Goal: Task Accomplishment & Management: Complete application form

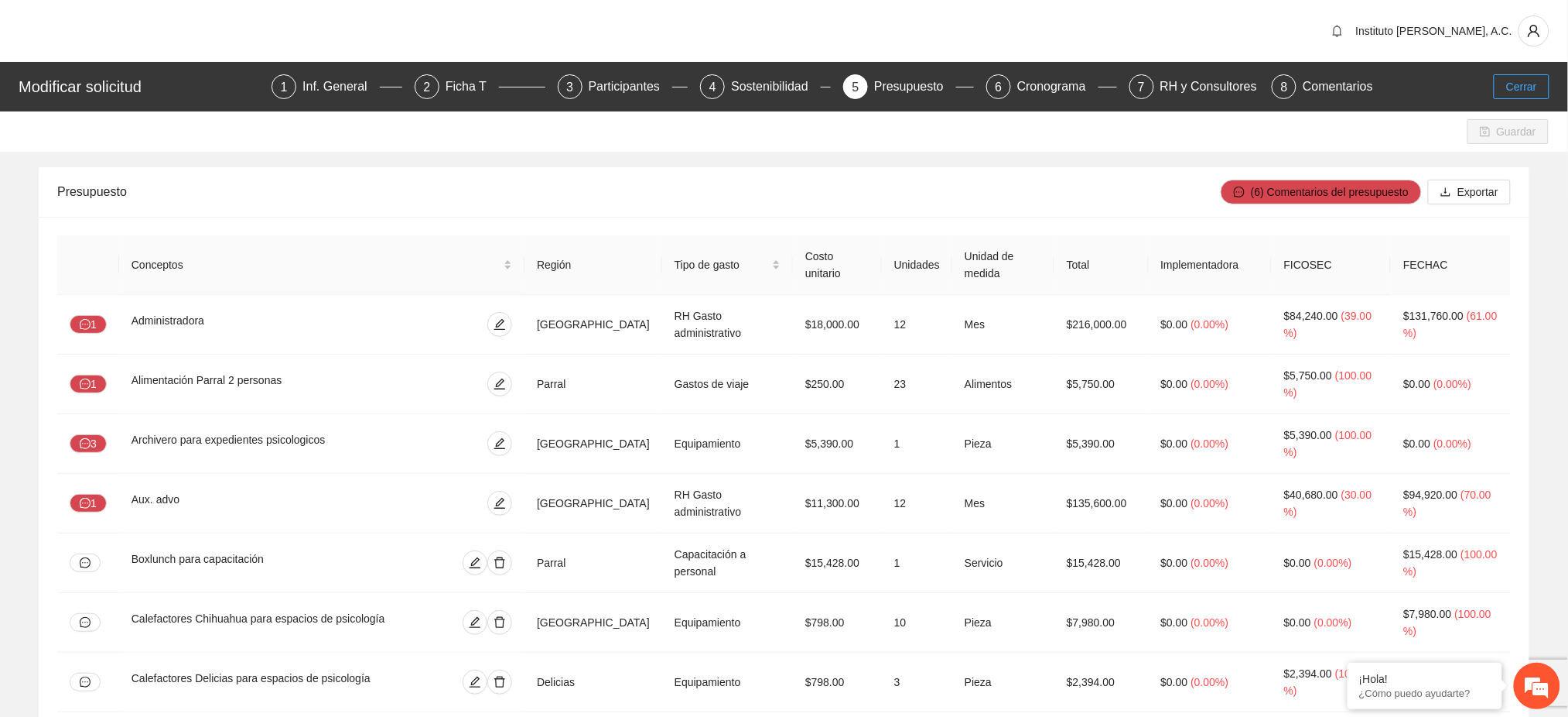
click at [1516, 97] on button "Cerrar" at bounding box center [1521, 87] width 56 height 25
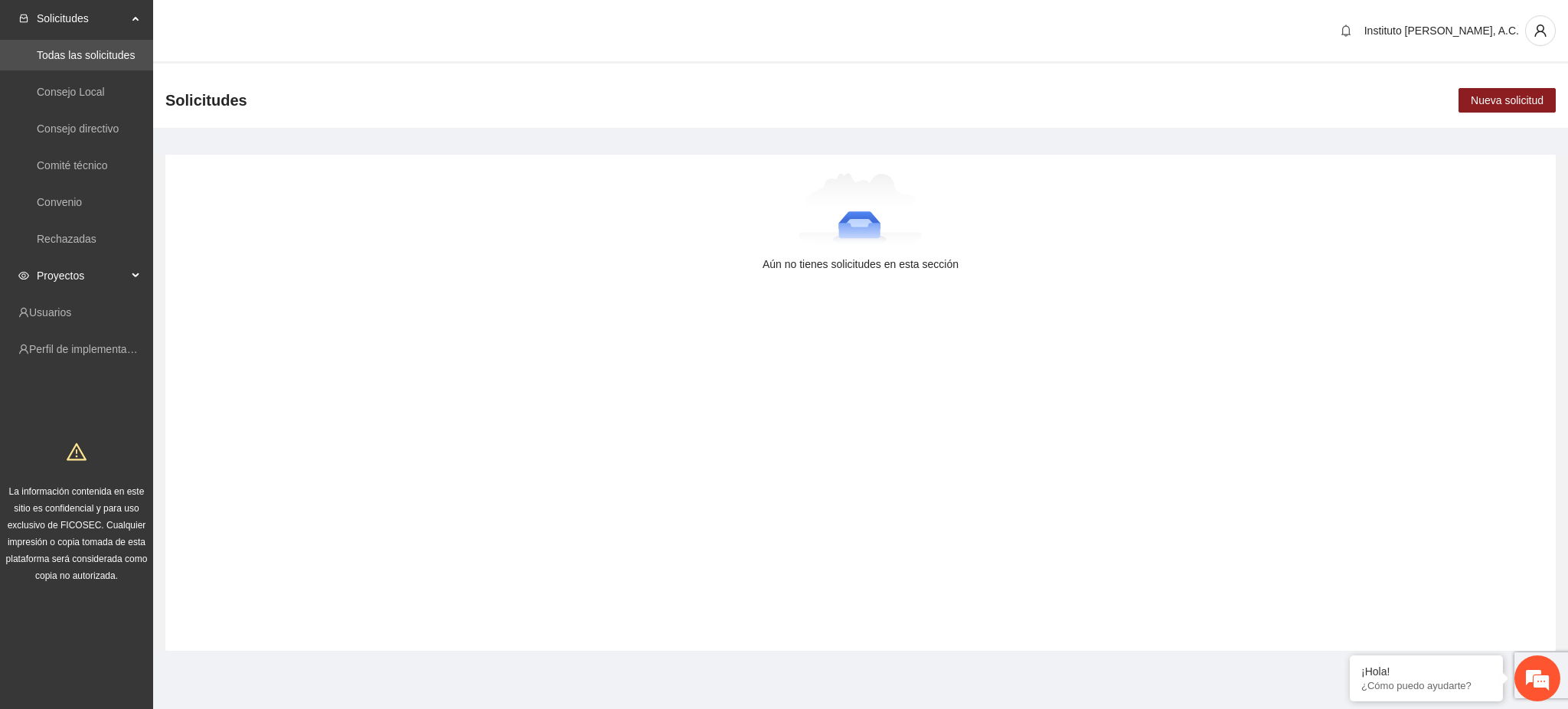
click at [50, 274] on span "Proyectos" at bounding box center [82, 276] width 91 height 31
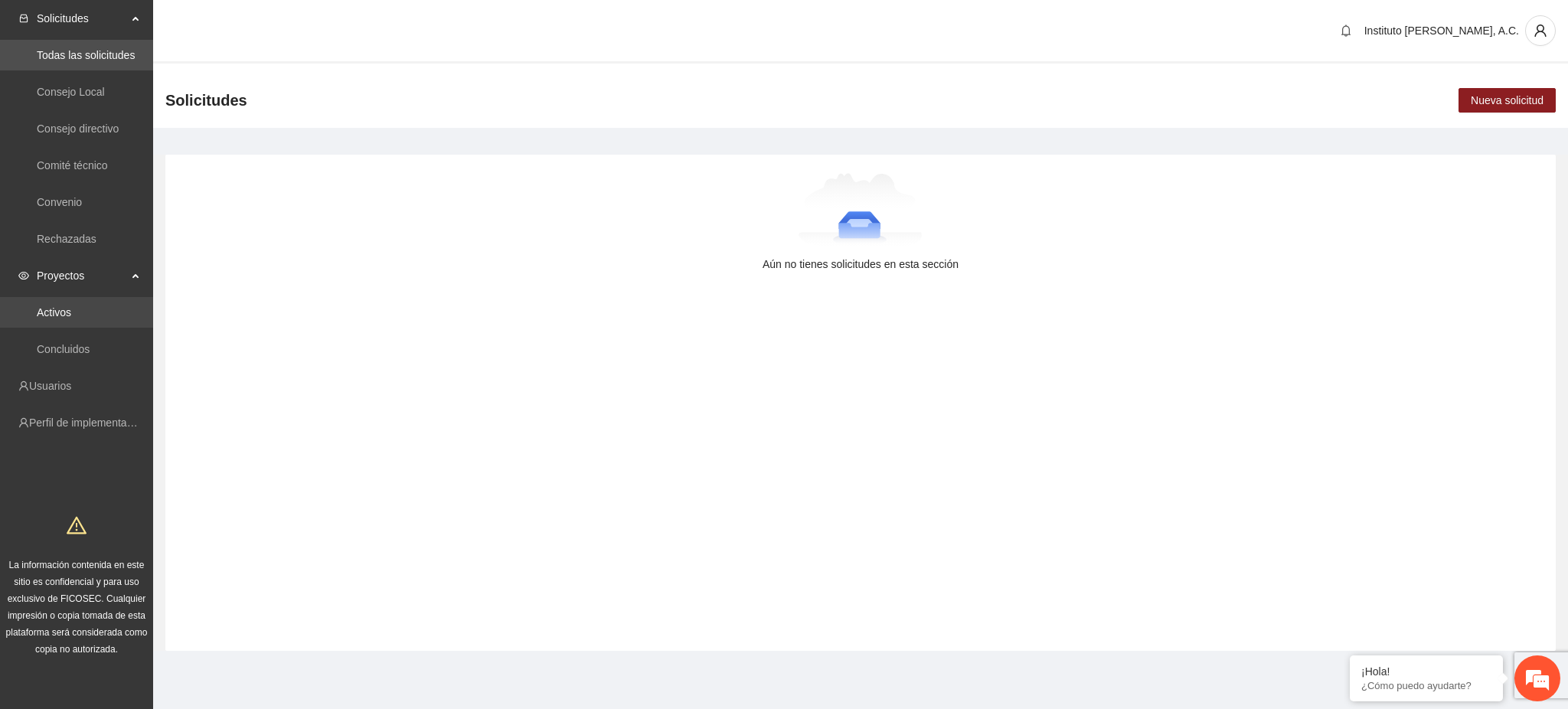
click at [65, 318] on link "Activos" at bounding box center [53, 312] width 35 height 12
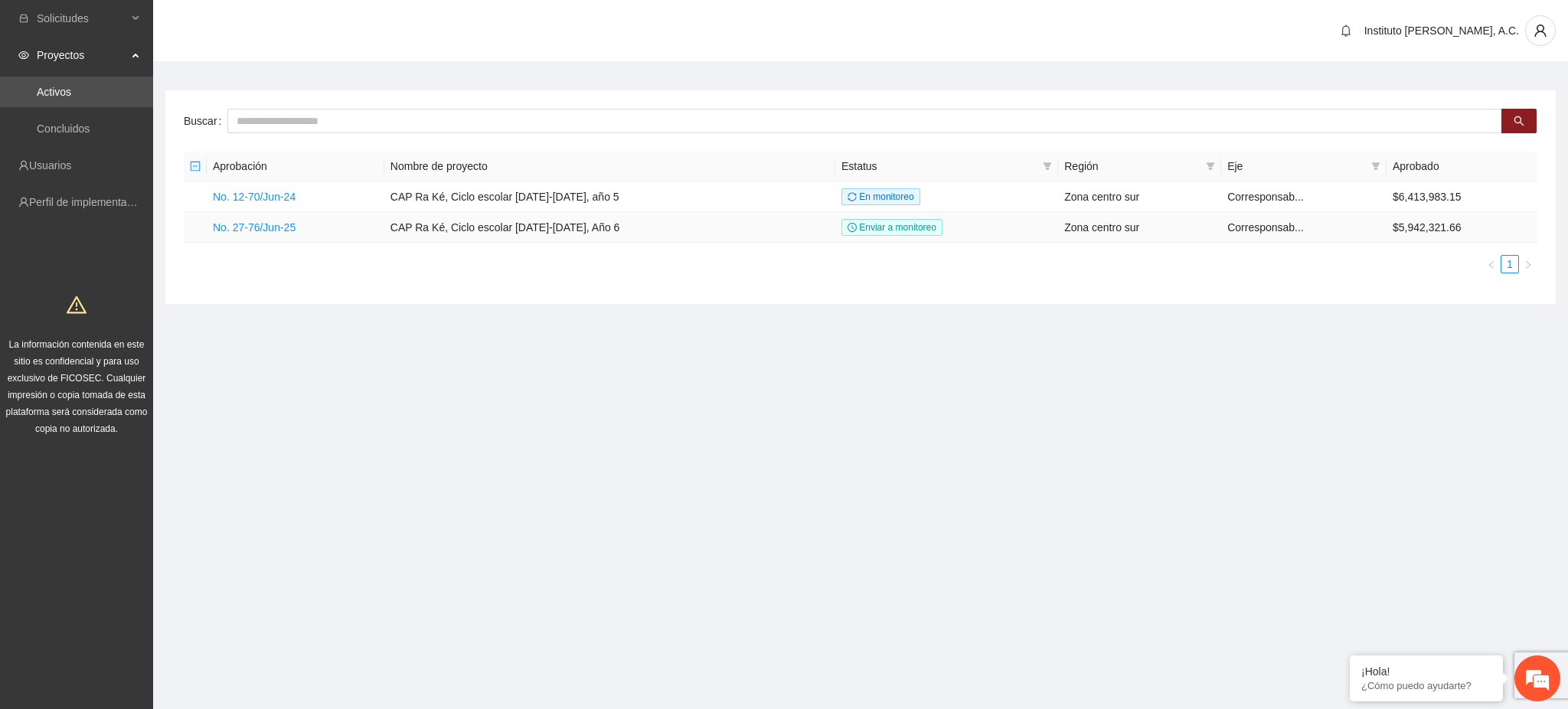
click at [234, 224] on link "No. 27-76/Jun-25" at bounding box center [254, 227] width 82 height 12
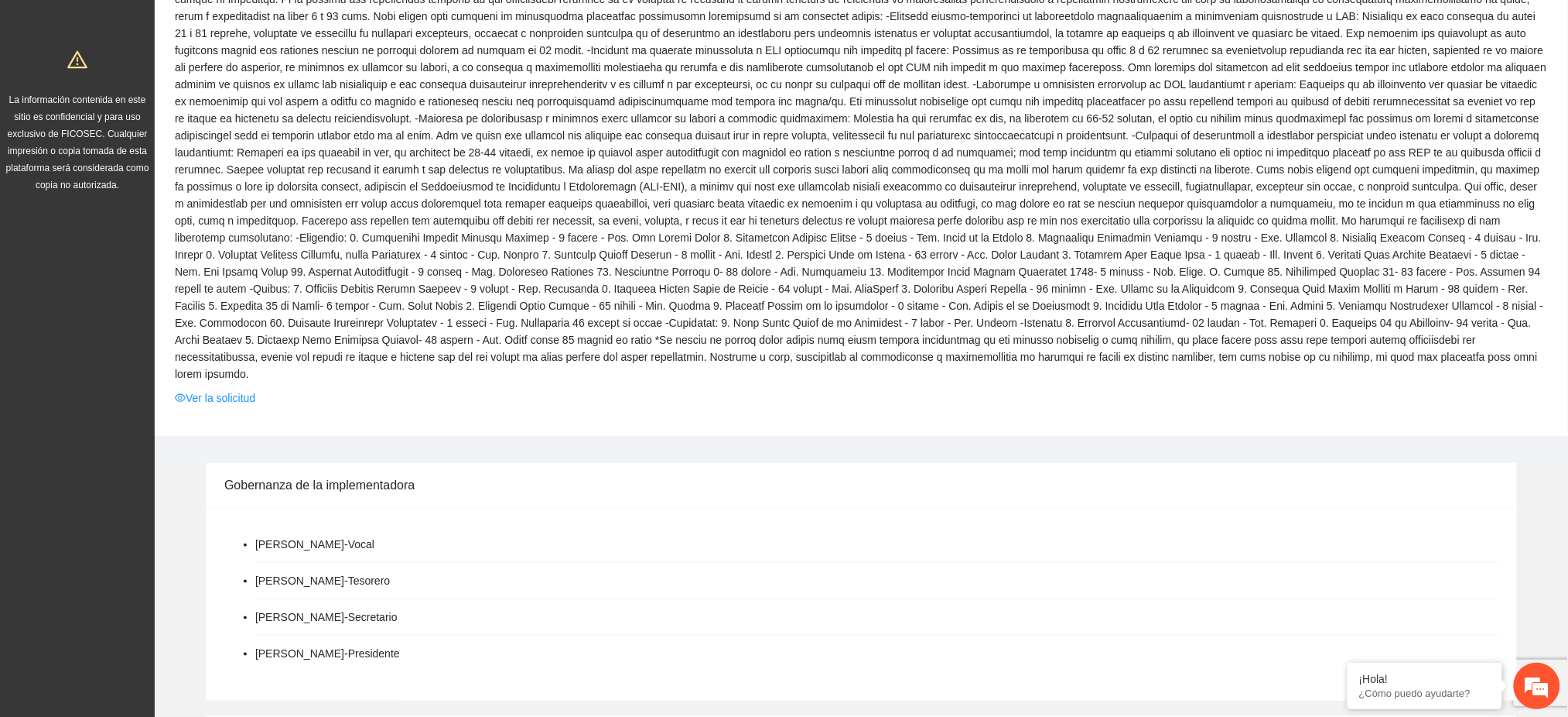
scroll to position [250, 0]
click at [223, 388] on link "Ver la solicitud" at bounding box center [215, 396] width 80 height 17
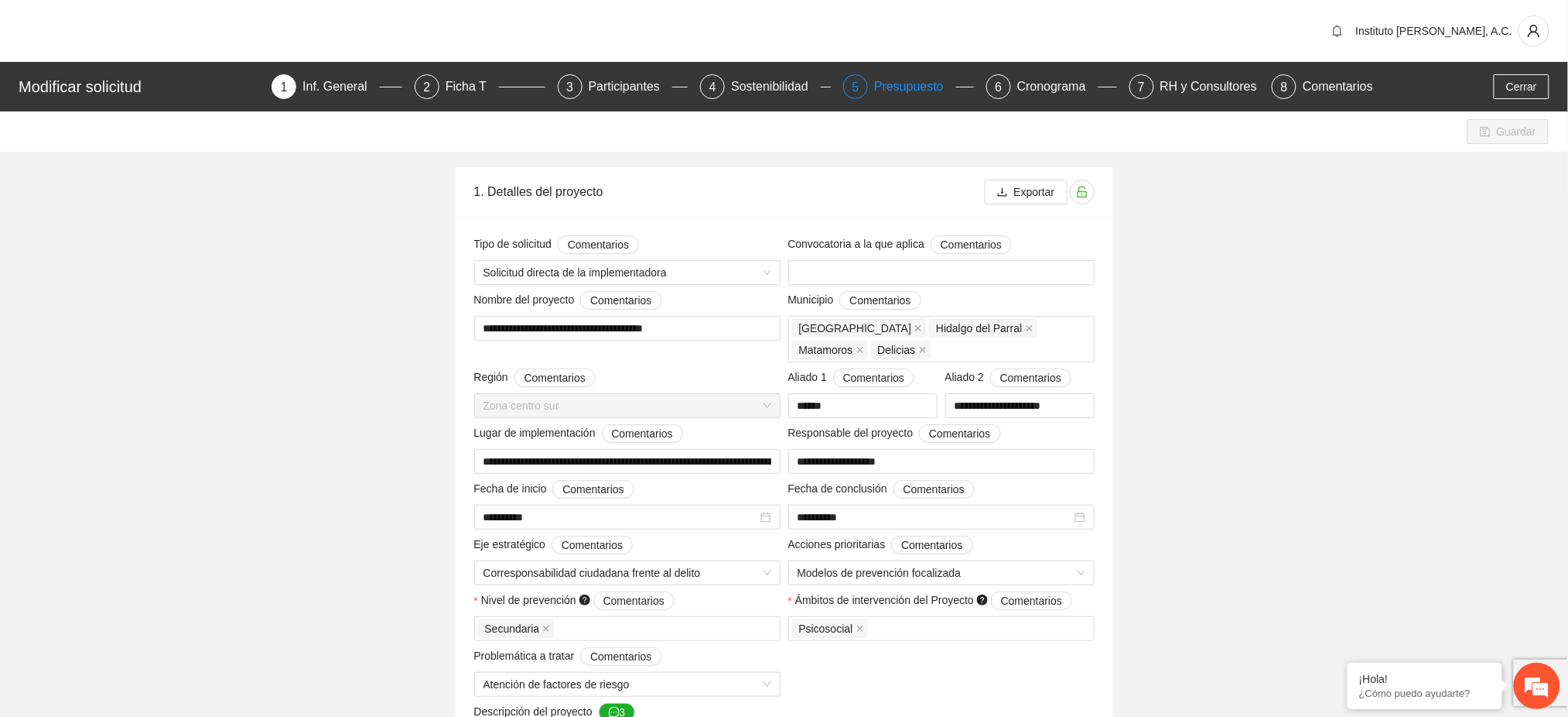
click at [920, 82] on div "Presupuesto" at bounding box center [915, 87] width 82 height 25
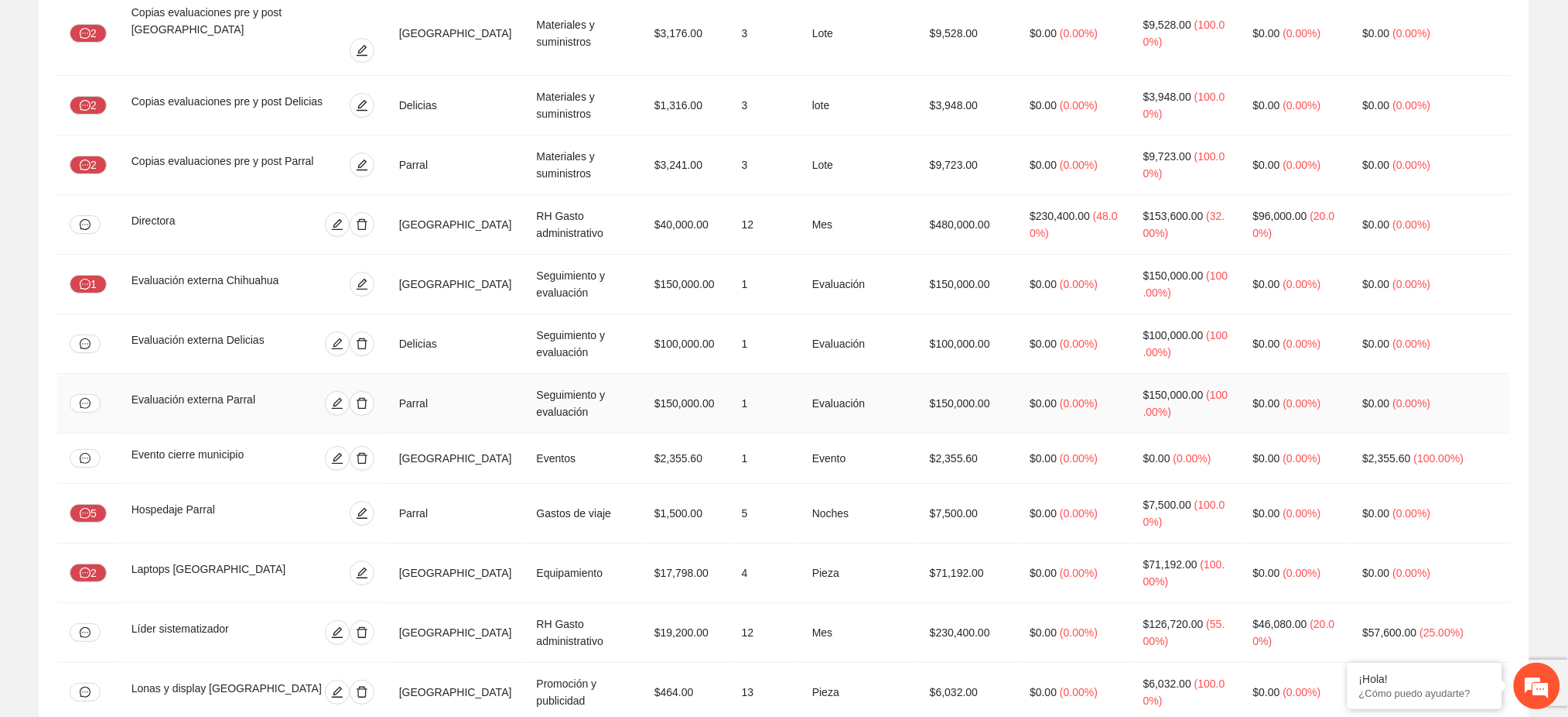
scroll to position [2007, 0]
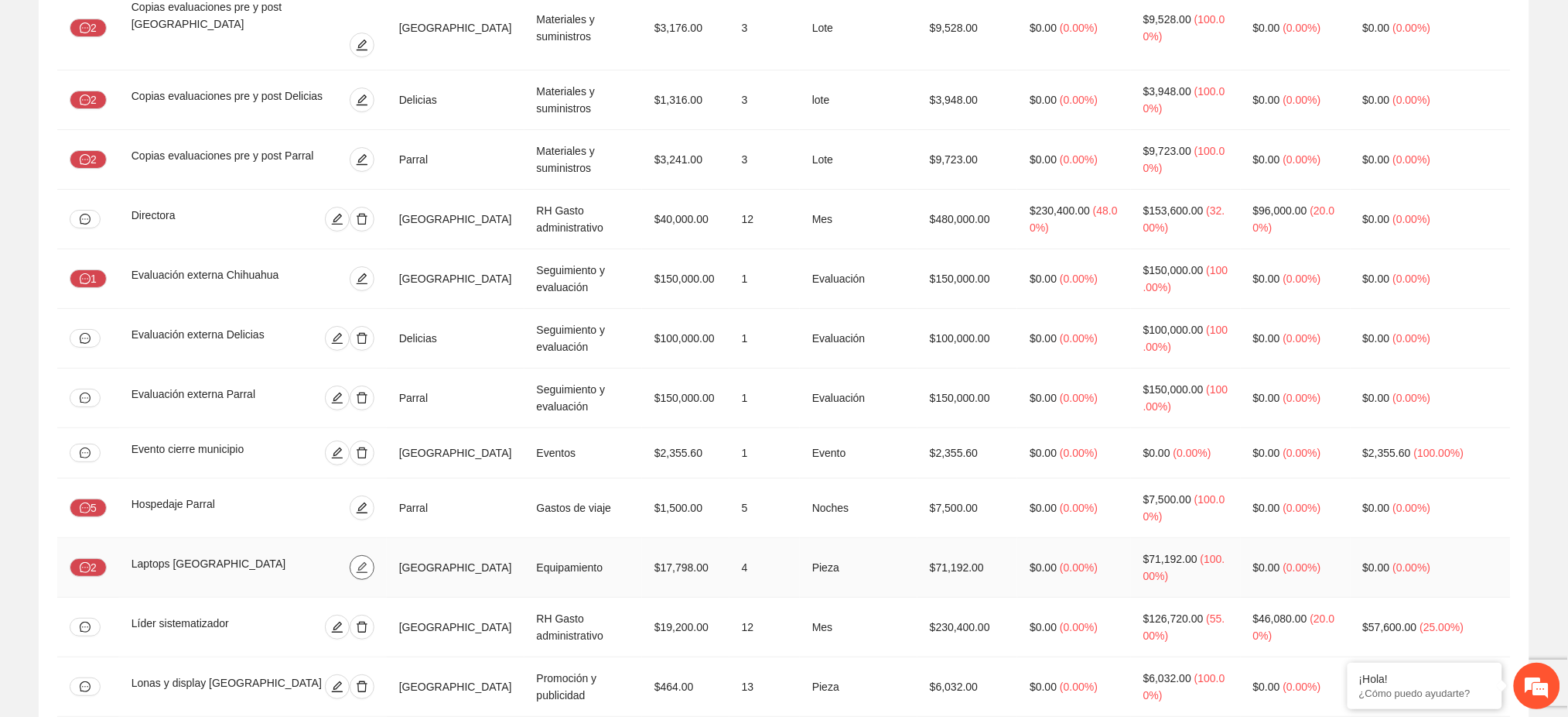
click at [369, 561] on icon "edit" at bounding box center [361, 567] width 12 height 12
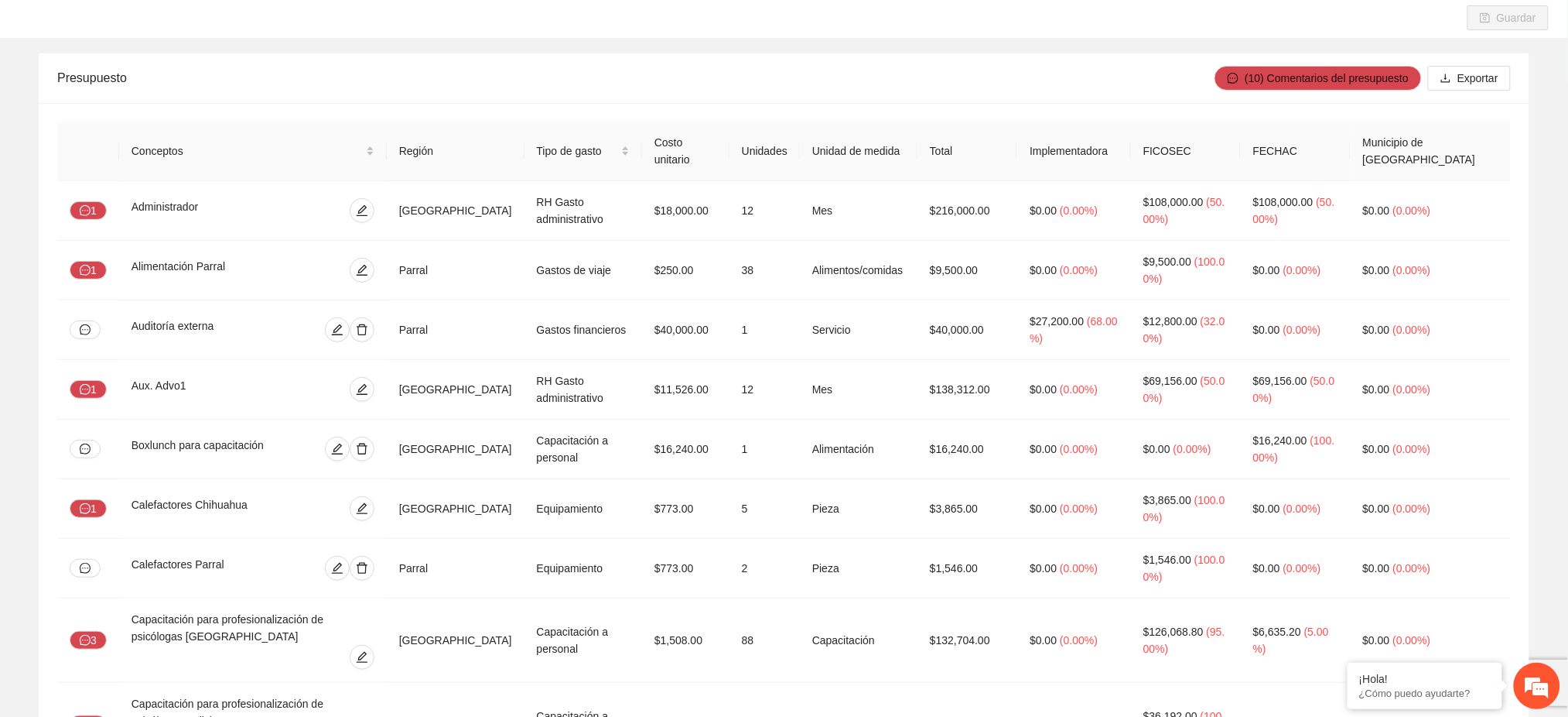
scroll to position [0, 0]
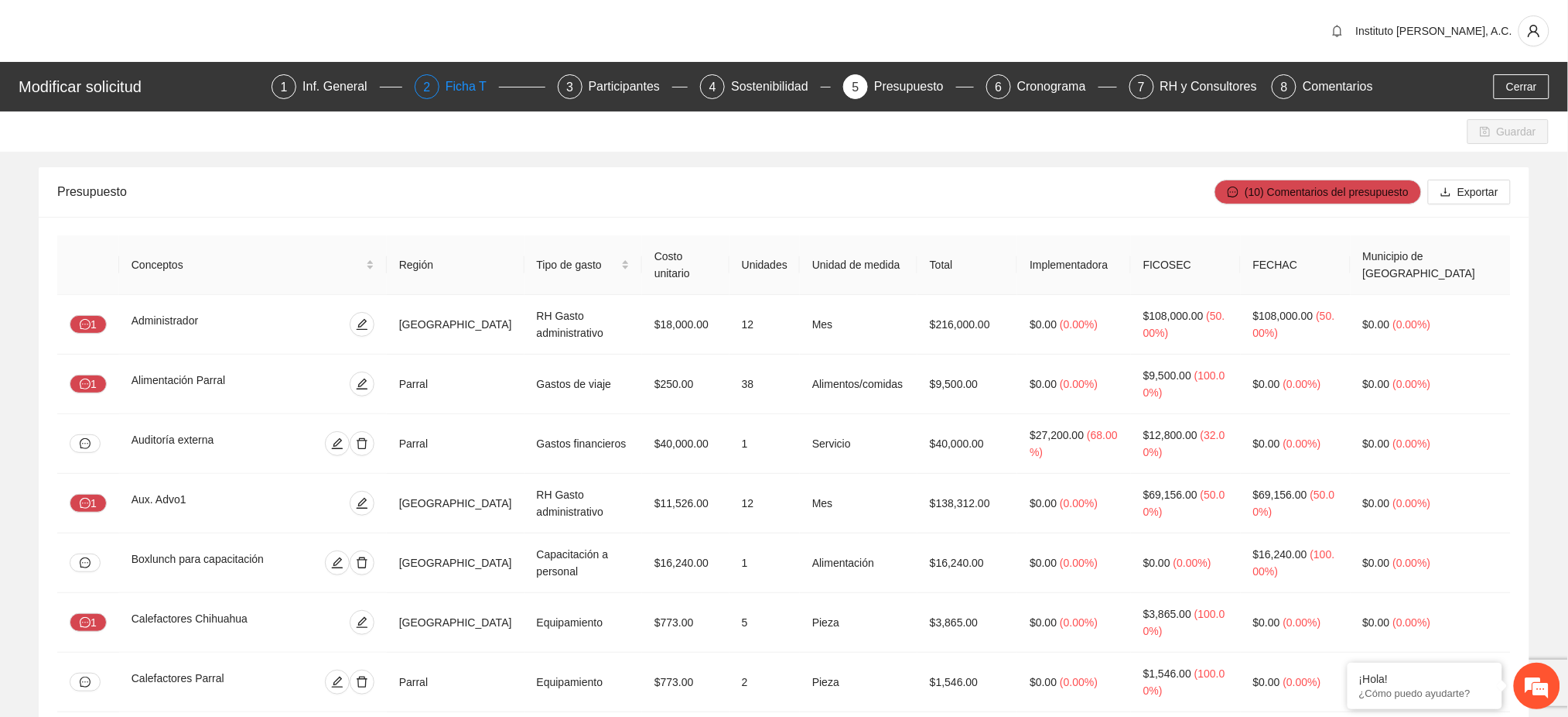
click at [475, 83] on div "Ficha T" at bounding box center [471, 87] width 53 height 25
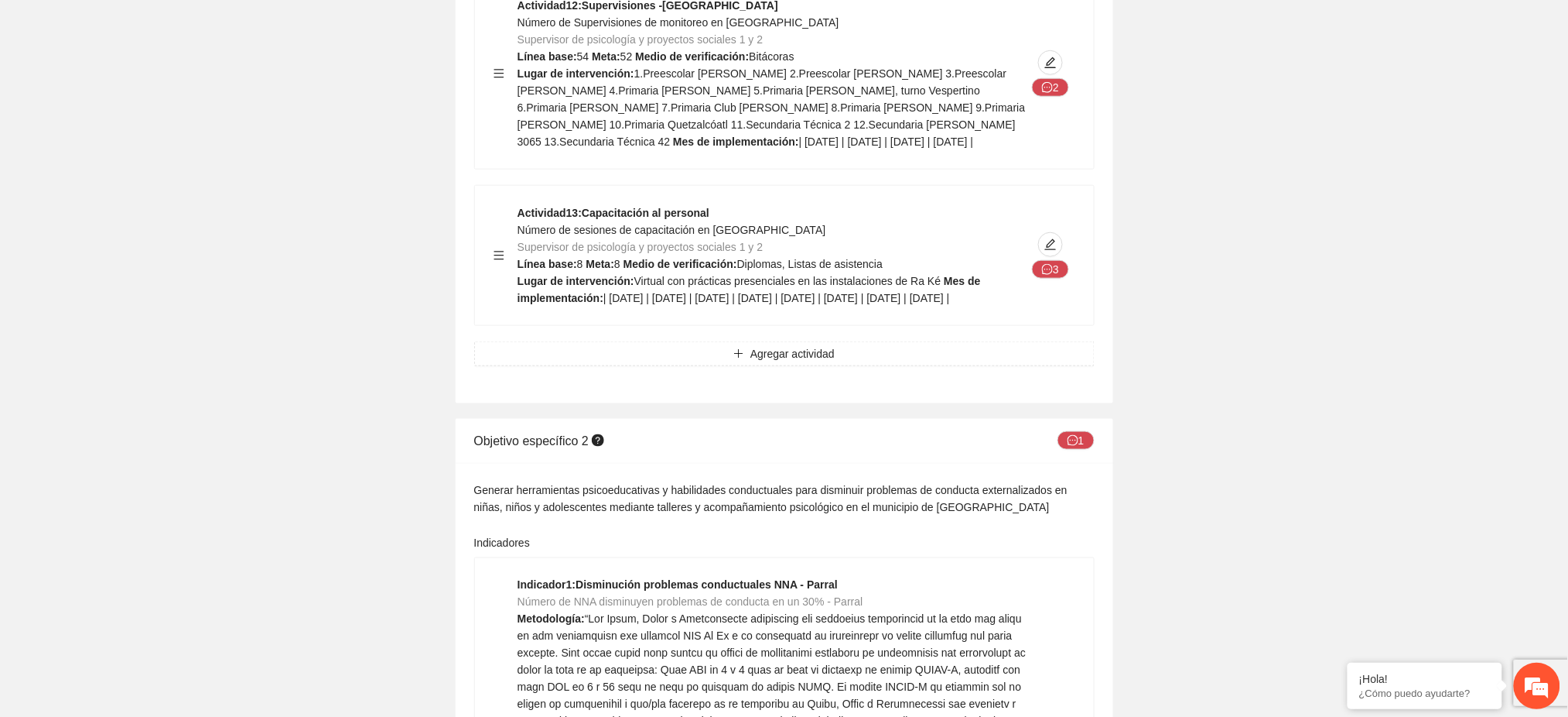
scroll to position [9052, 0]
